Goal: Task Accomplishment & Management: Use online tool/utility

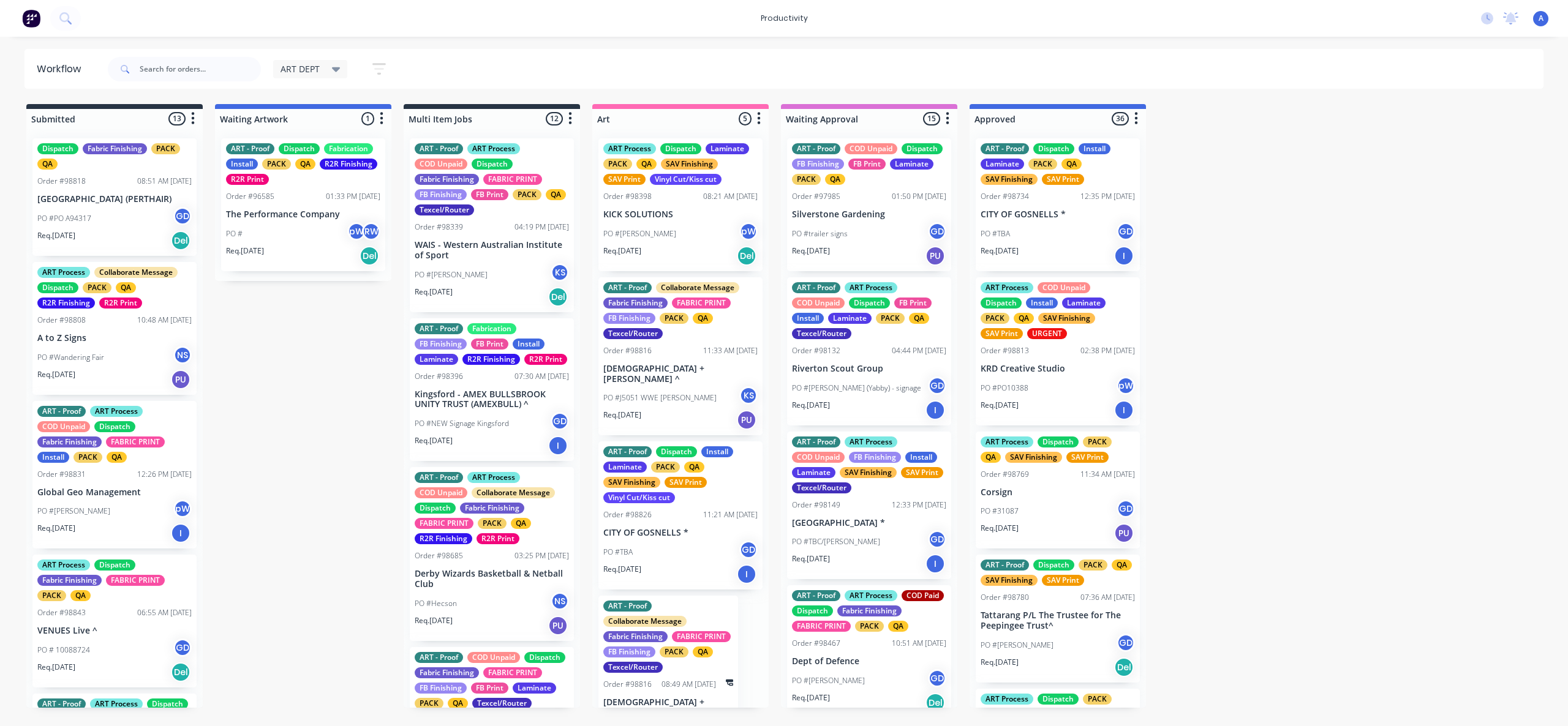
click at [219, 79] on input "text" at bounding box center [199, 69] width 121 height 25
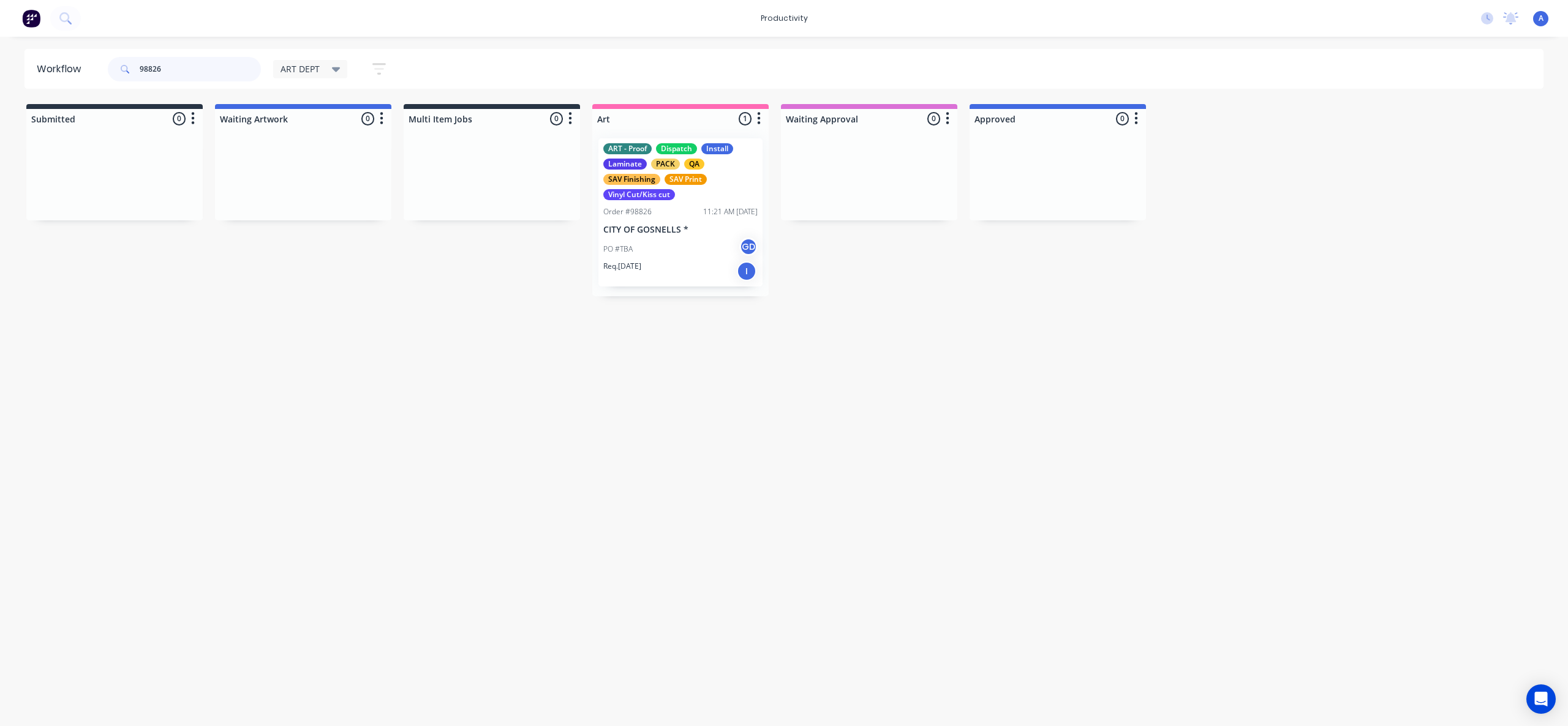
type input "98826"
click at [687, 238] on div "PO #TBA GD" at bounding box center [680, 249] width 154 height 23
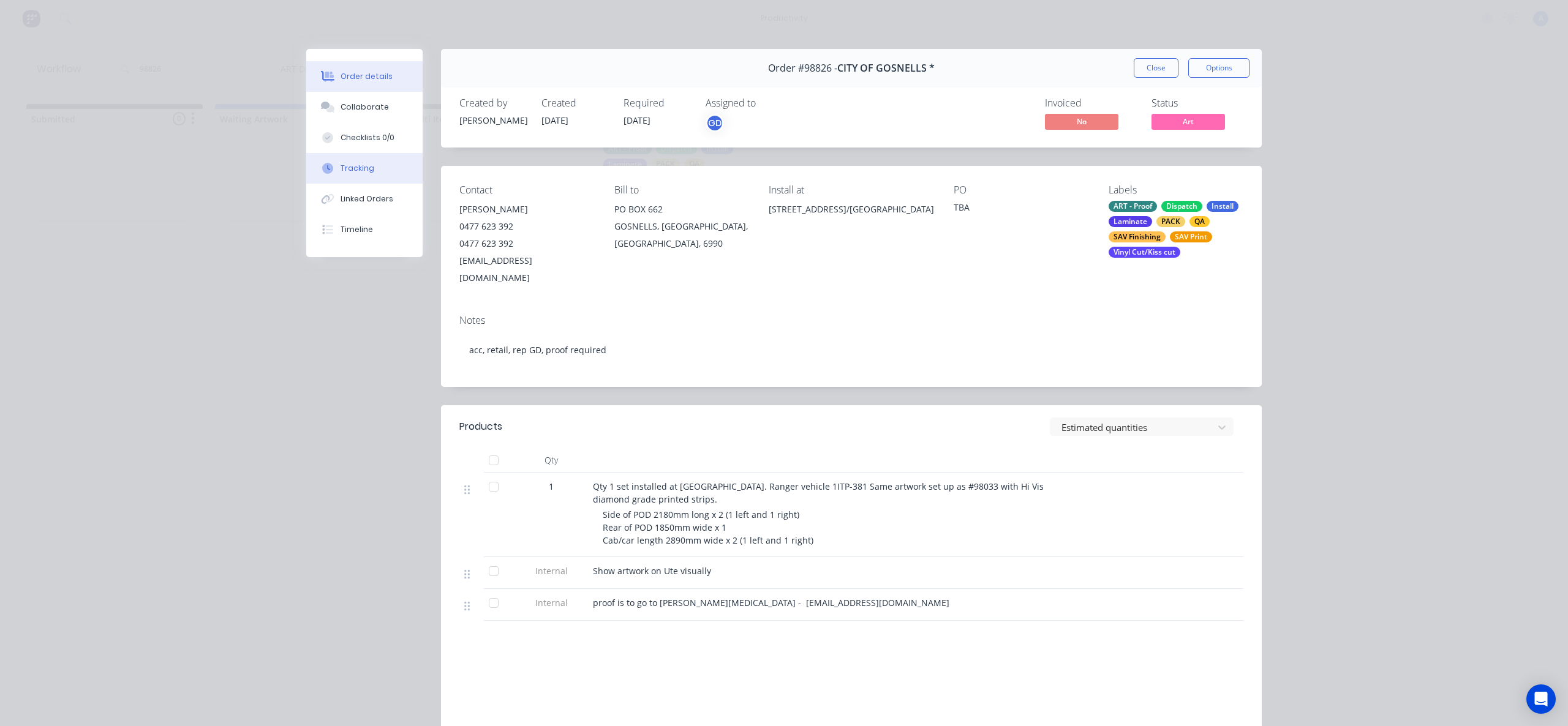
click at [357, 178] on button "Tracking" at bounding box center [364, 169] width 116 height 31
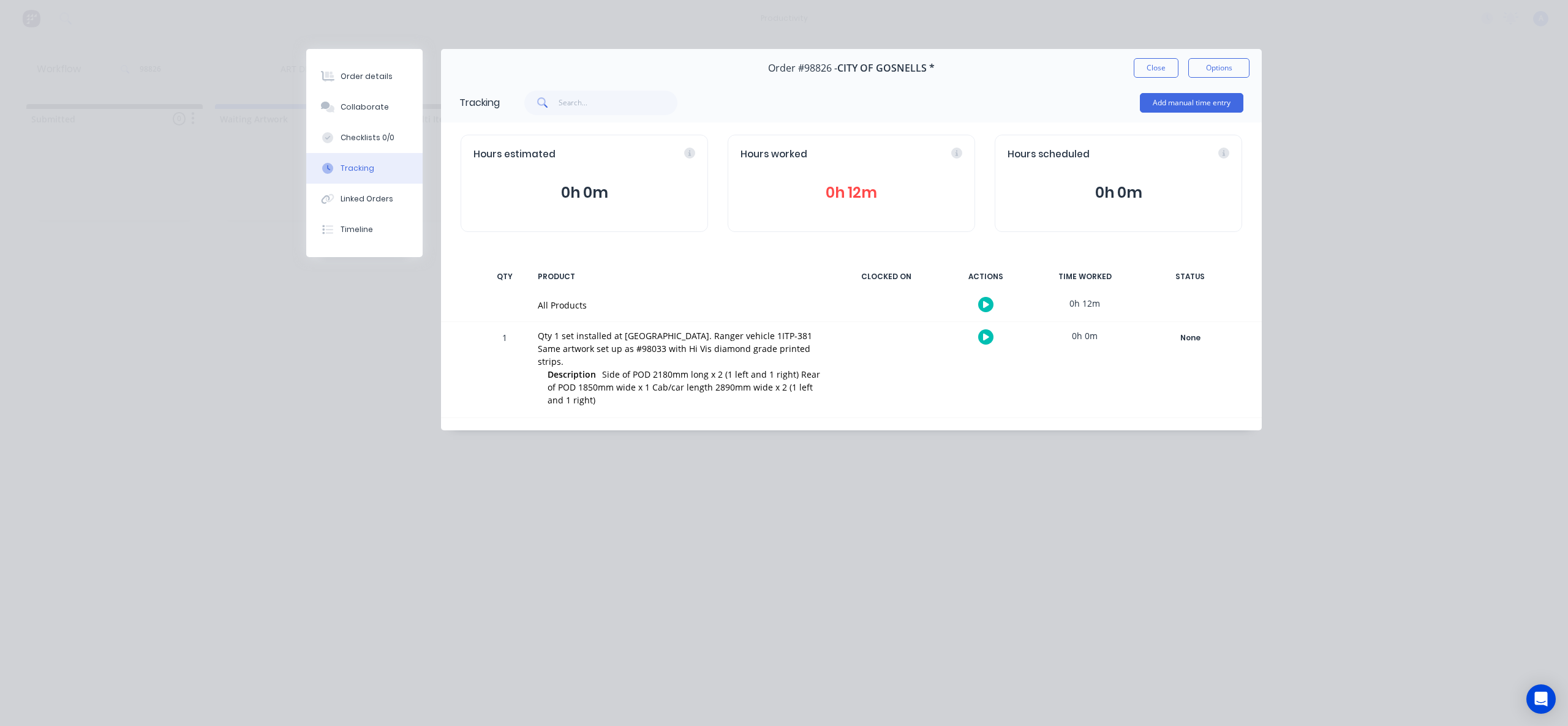
click at [983, 304] on icon "button" at bounding box center [987, 304] width 6 height 7
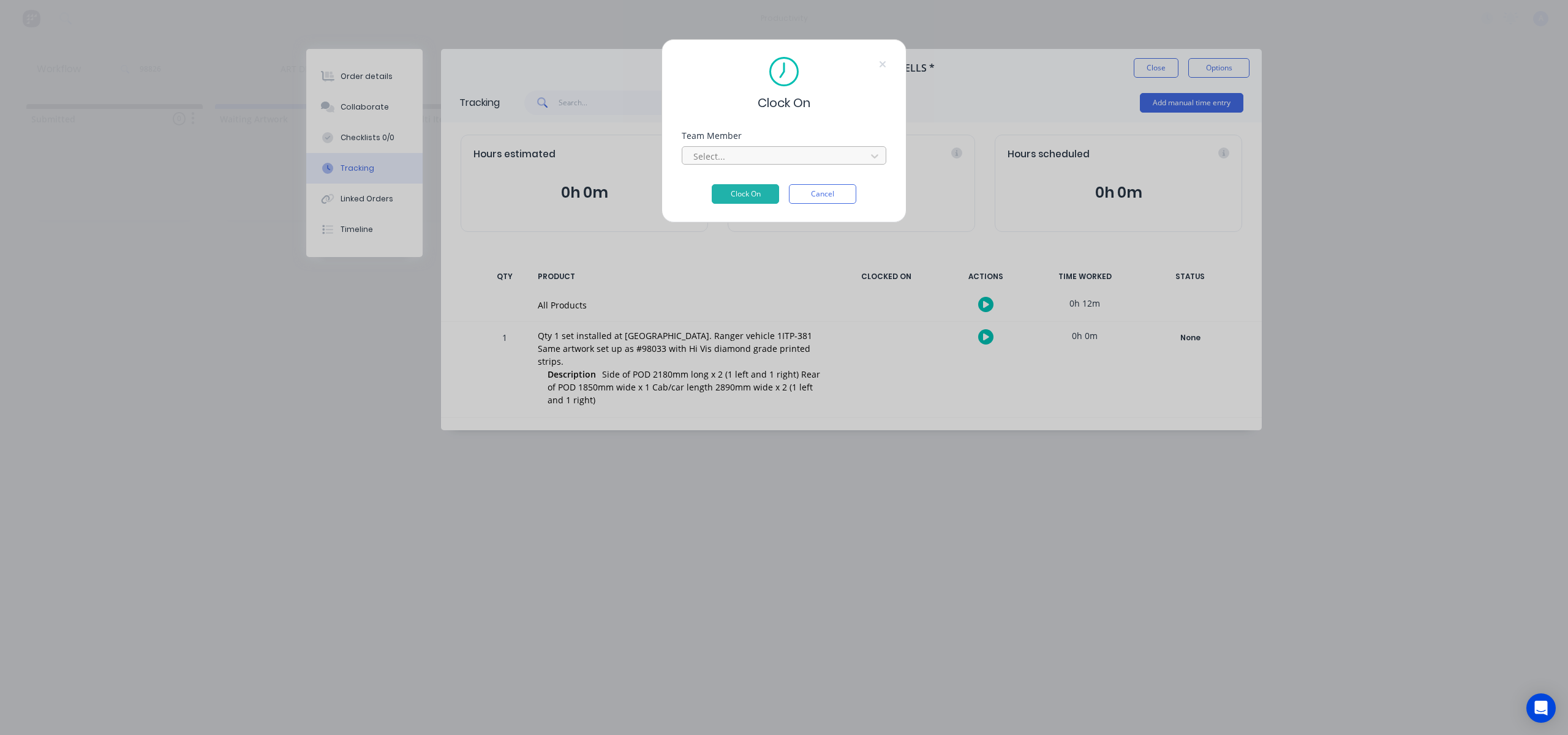
click at [784, 160] on div at bounding box center [776, 156] width 168 height 15
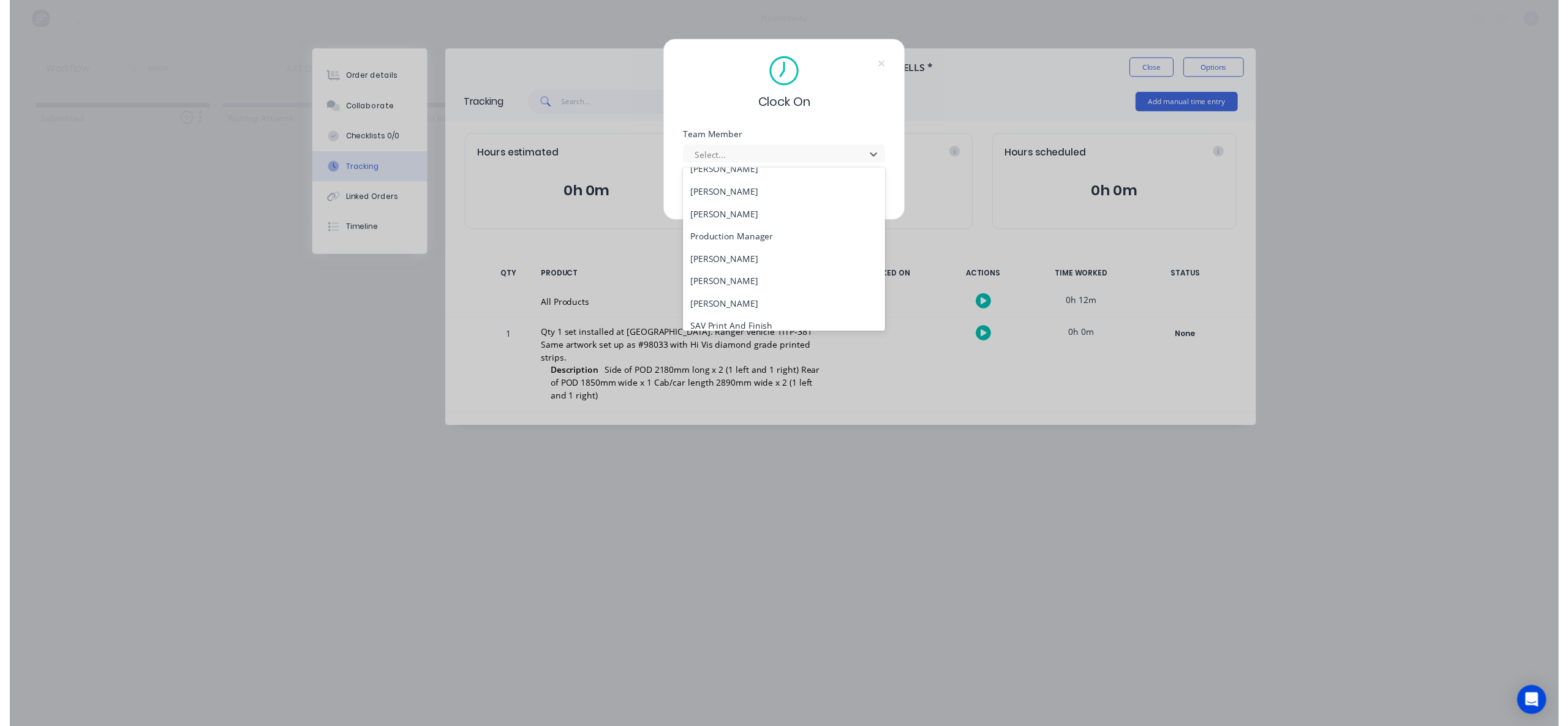
scroll to position [316, 0]
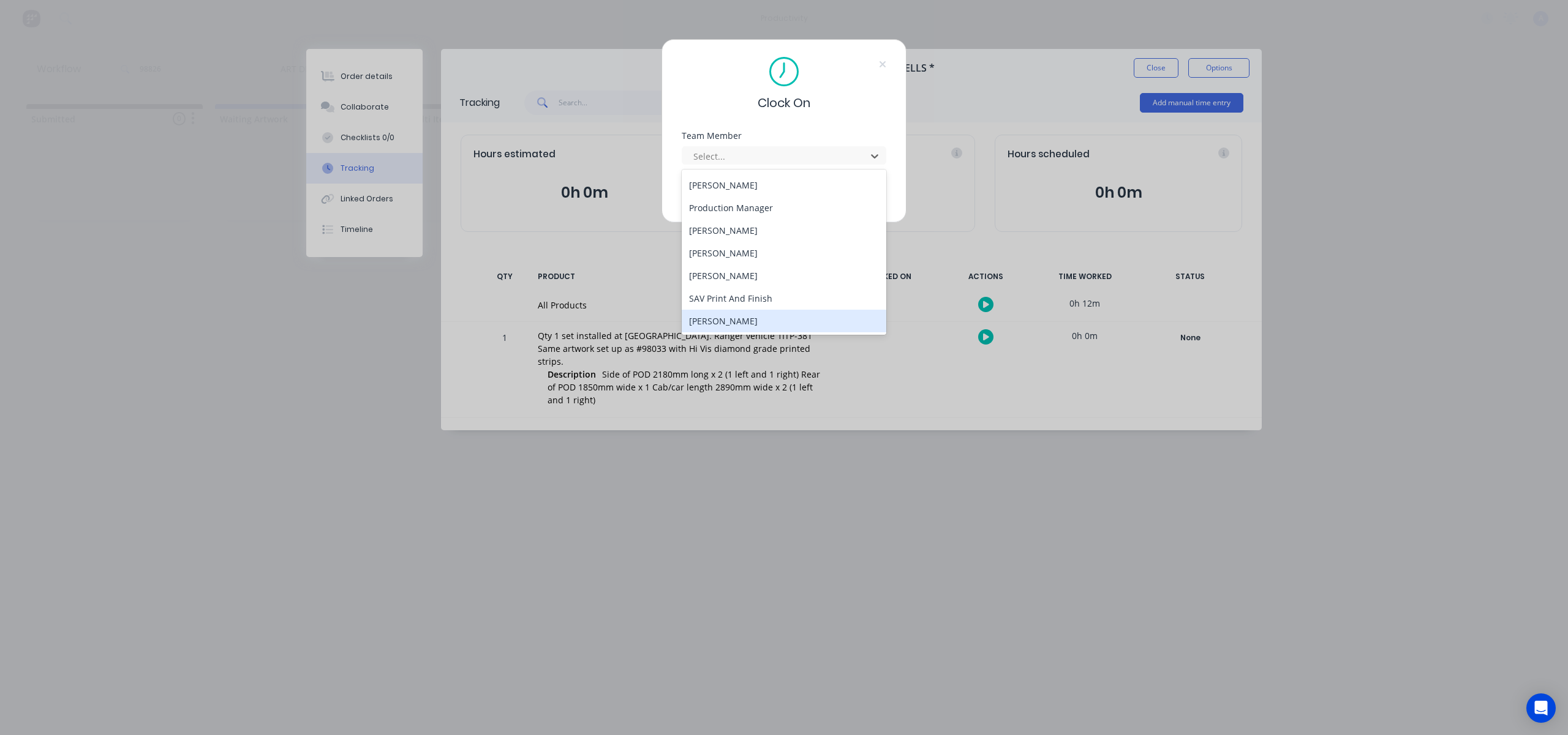
click at [799, 316] on div "Zoe Johnston" at bounding box center [784, 320] width 205 height 22
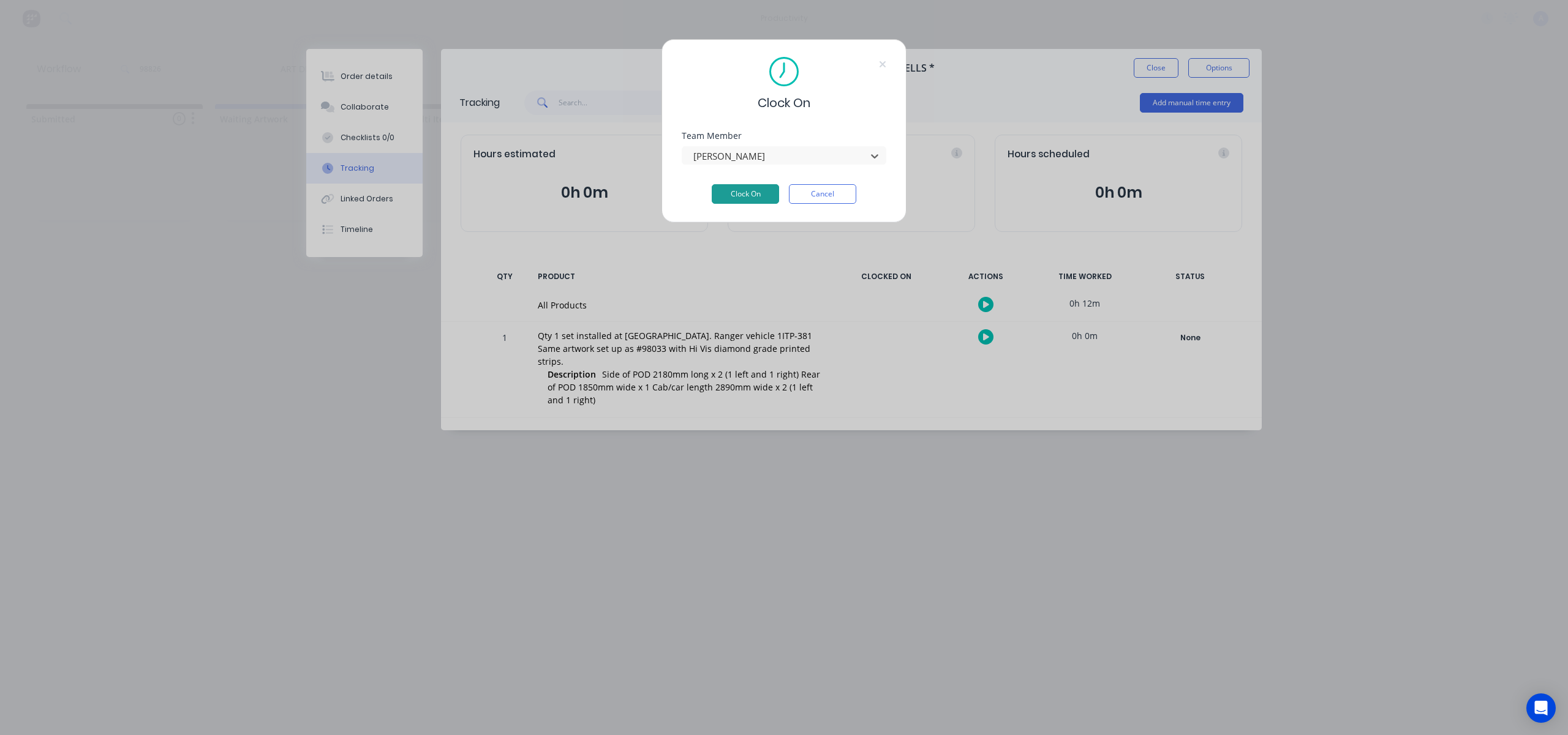
click at [759, 189] on button "Clock On" at bounding box center [745, 193] width 67 height 19
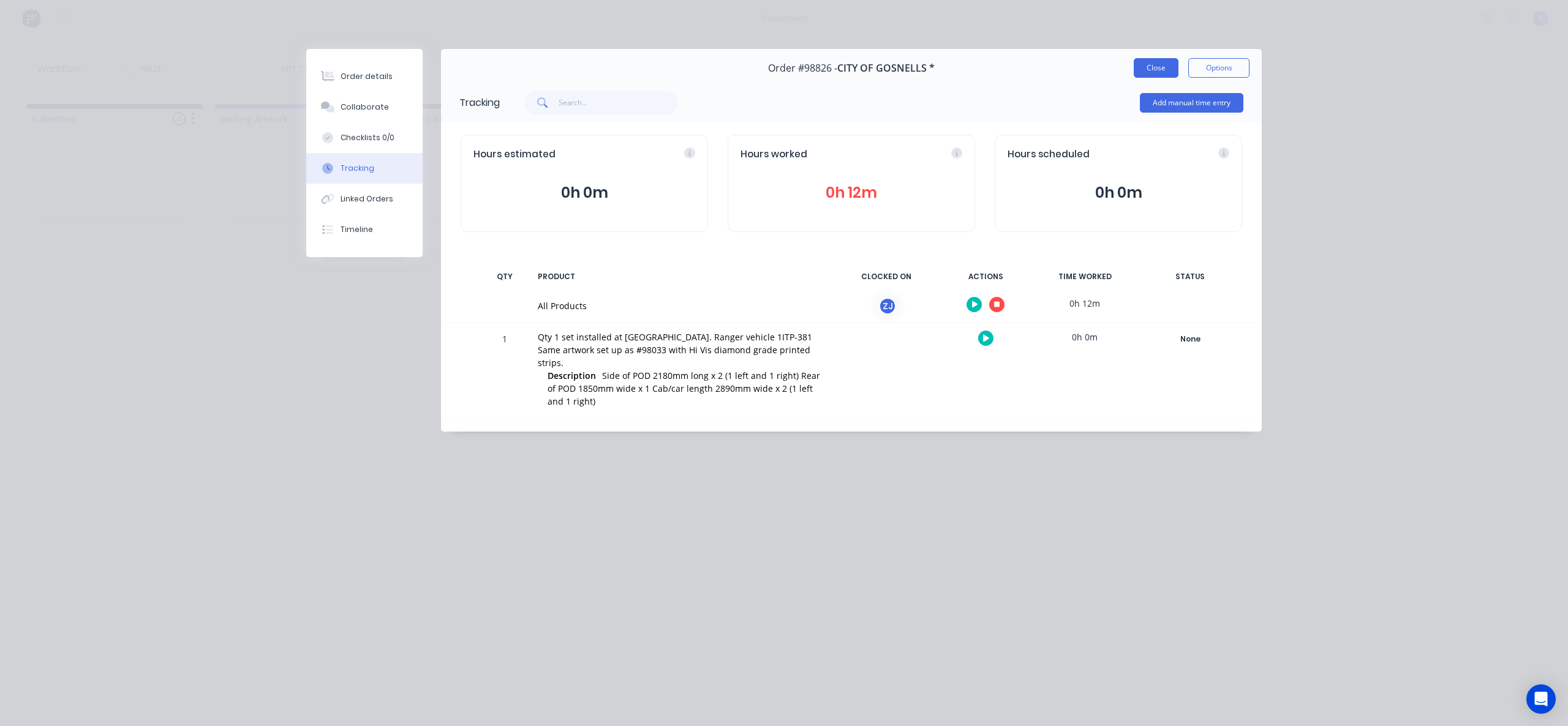
click at [1163, 70] on button "Close" at bounding box center [1156, 68] width 45 height 19
